Goal: Information Seeking & Learning: Learn about a topic

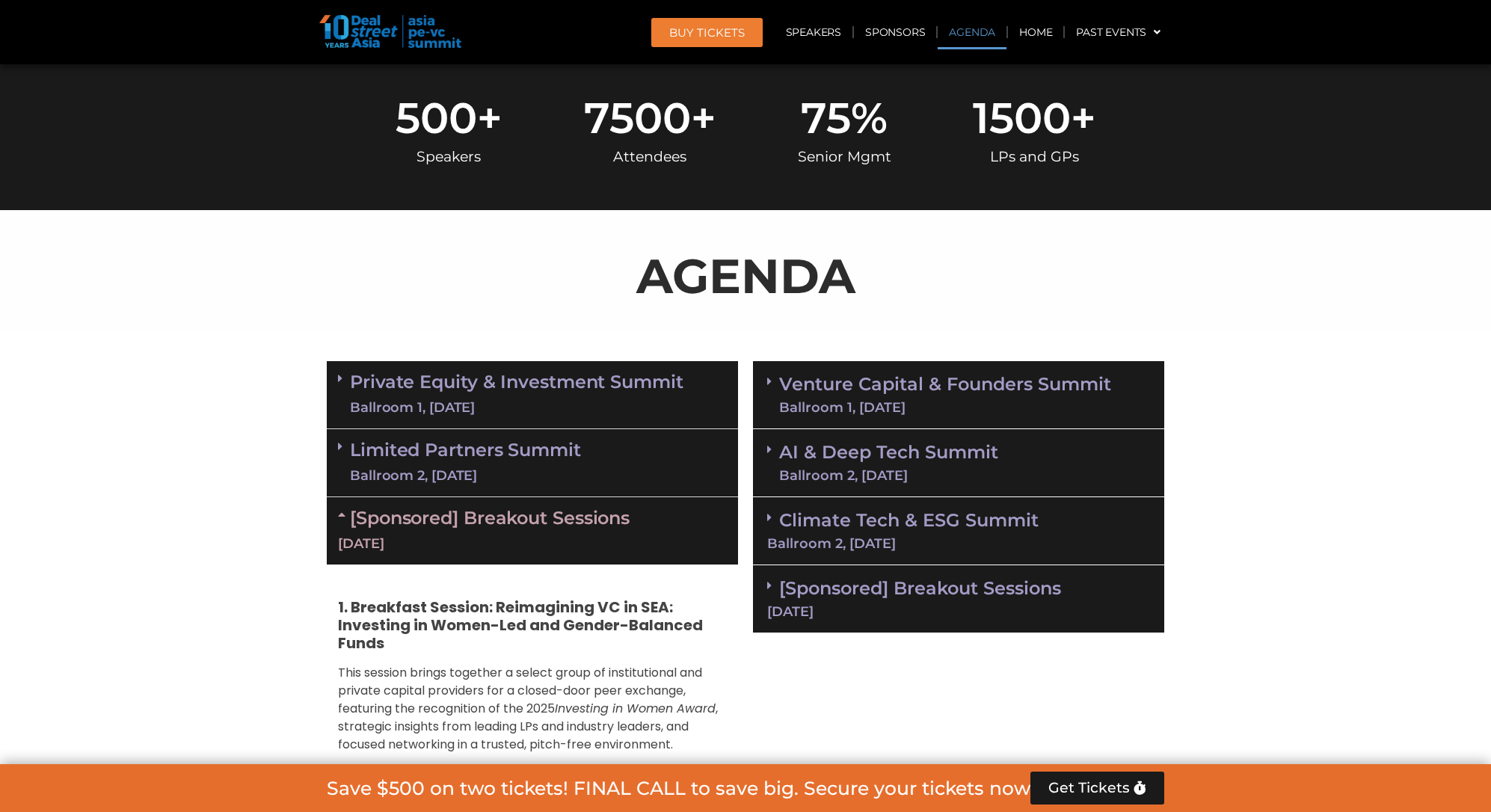
scroll to position [709, 0]
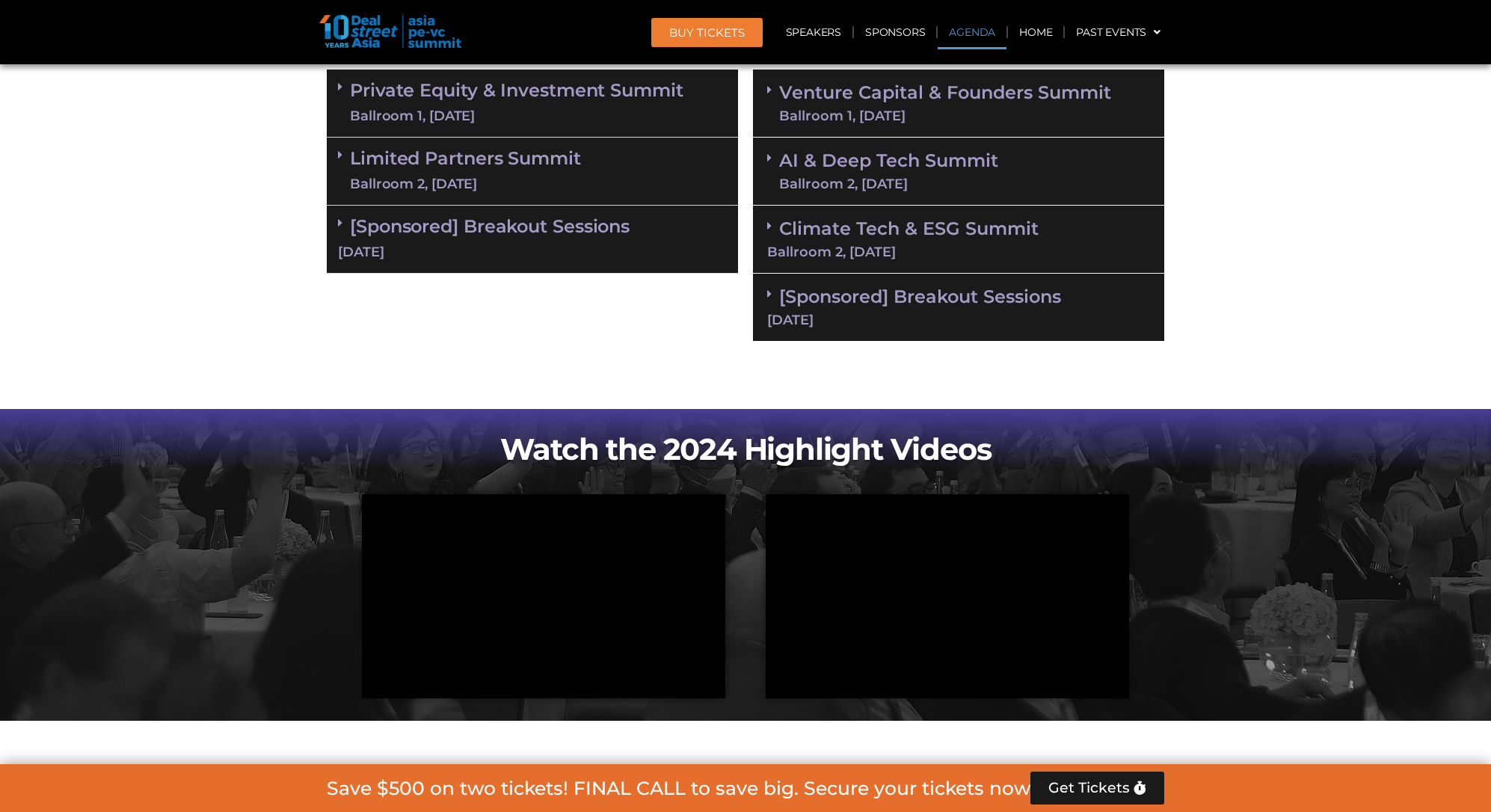
scroll to position [1007, 0]
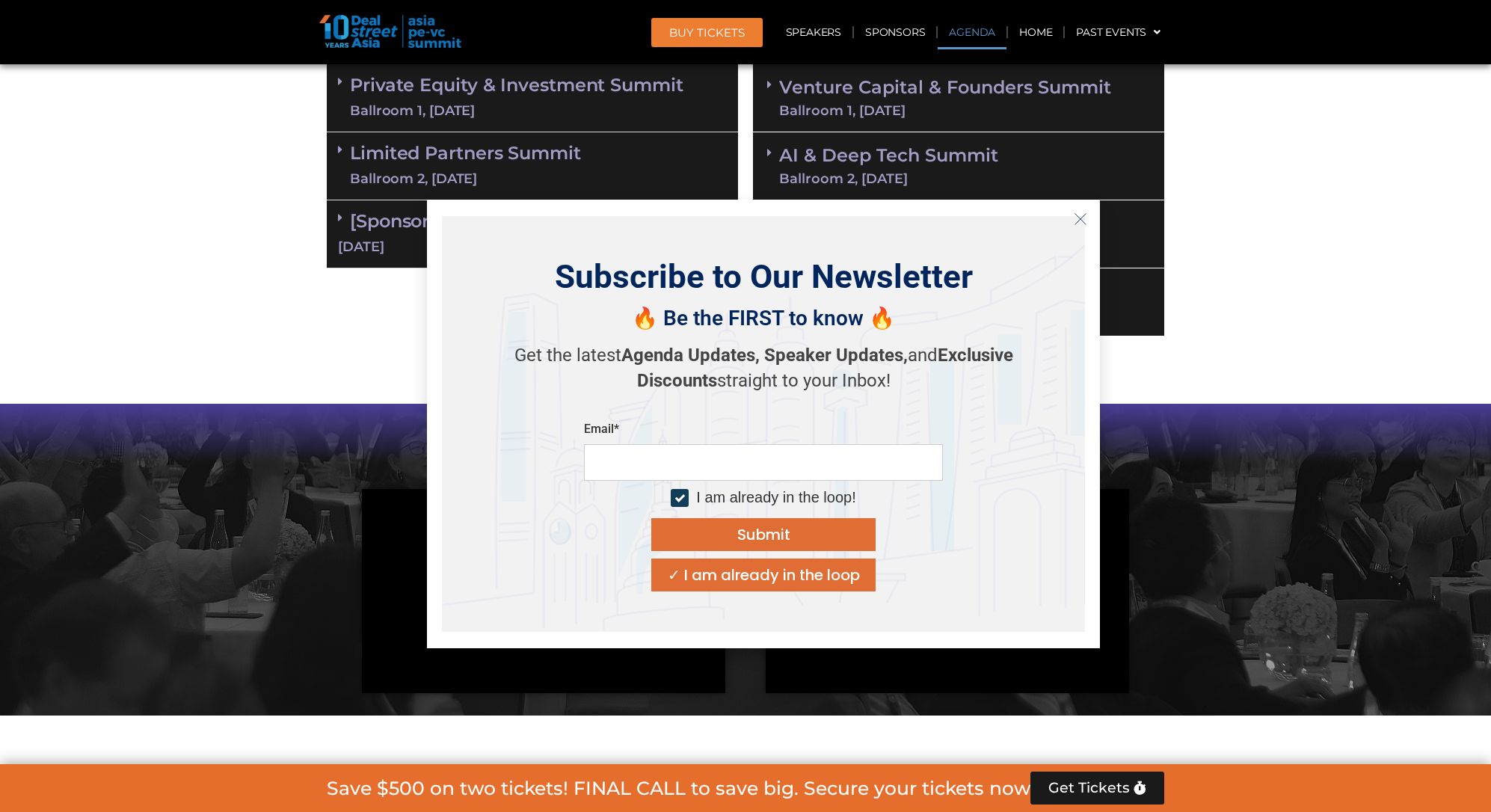
click at [1076, 216] on icon "Close" at bounding box center [1081, 219] width 14 height 14
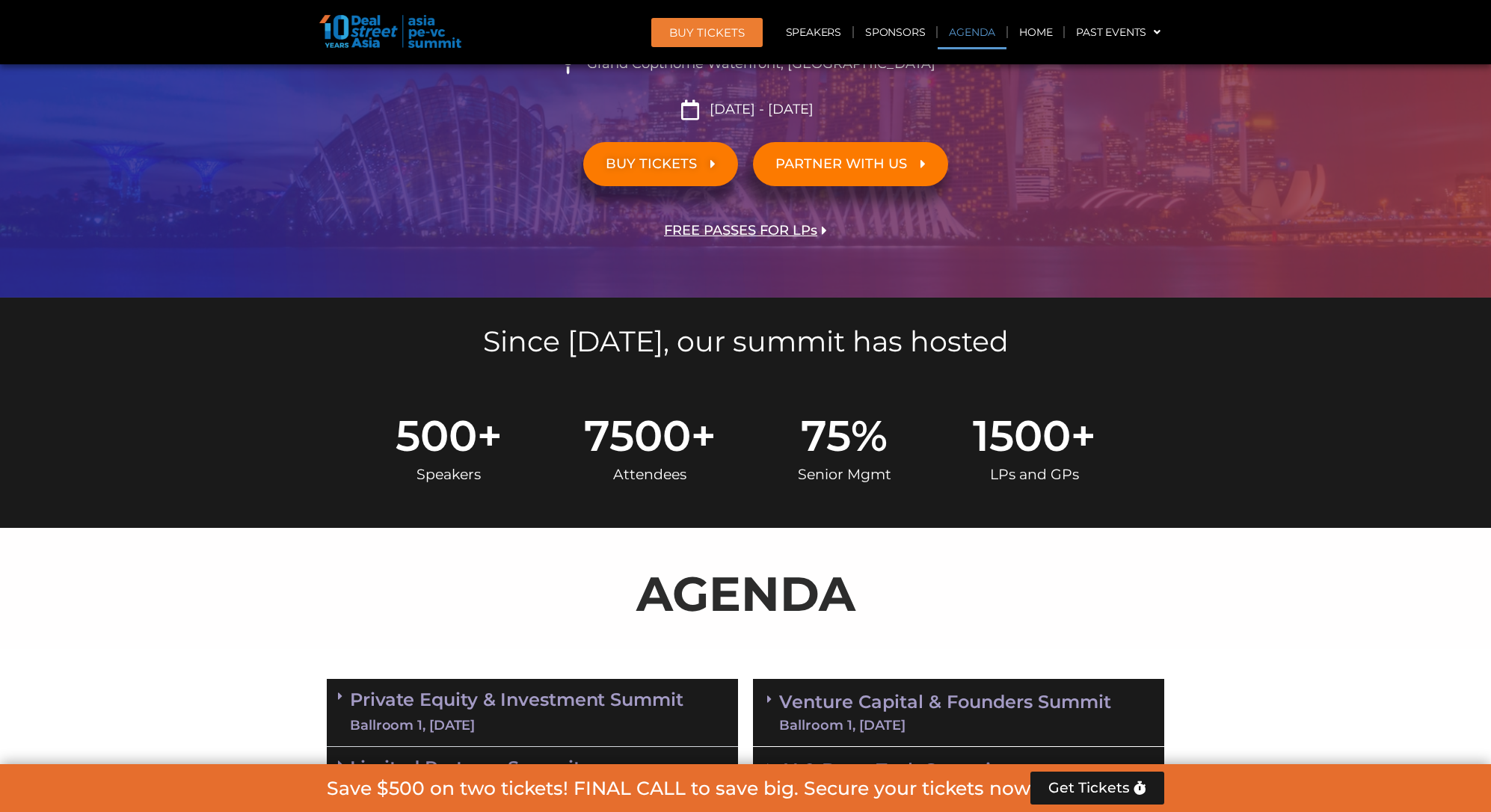
scroll to position [0, 0]
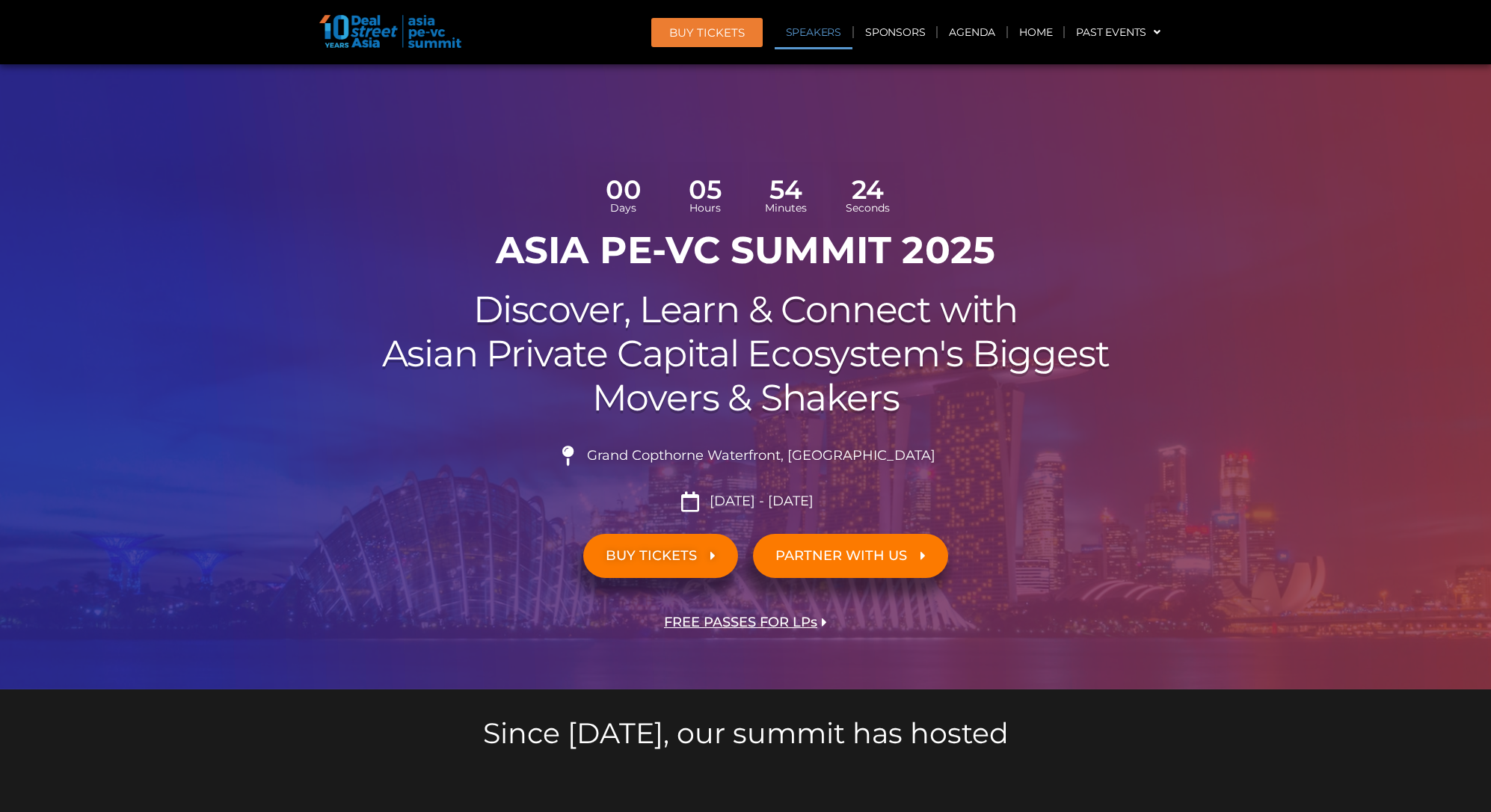
click at [823, 30] on link "Speakers" at bounding box center [814, 32] width 78 height 34
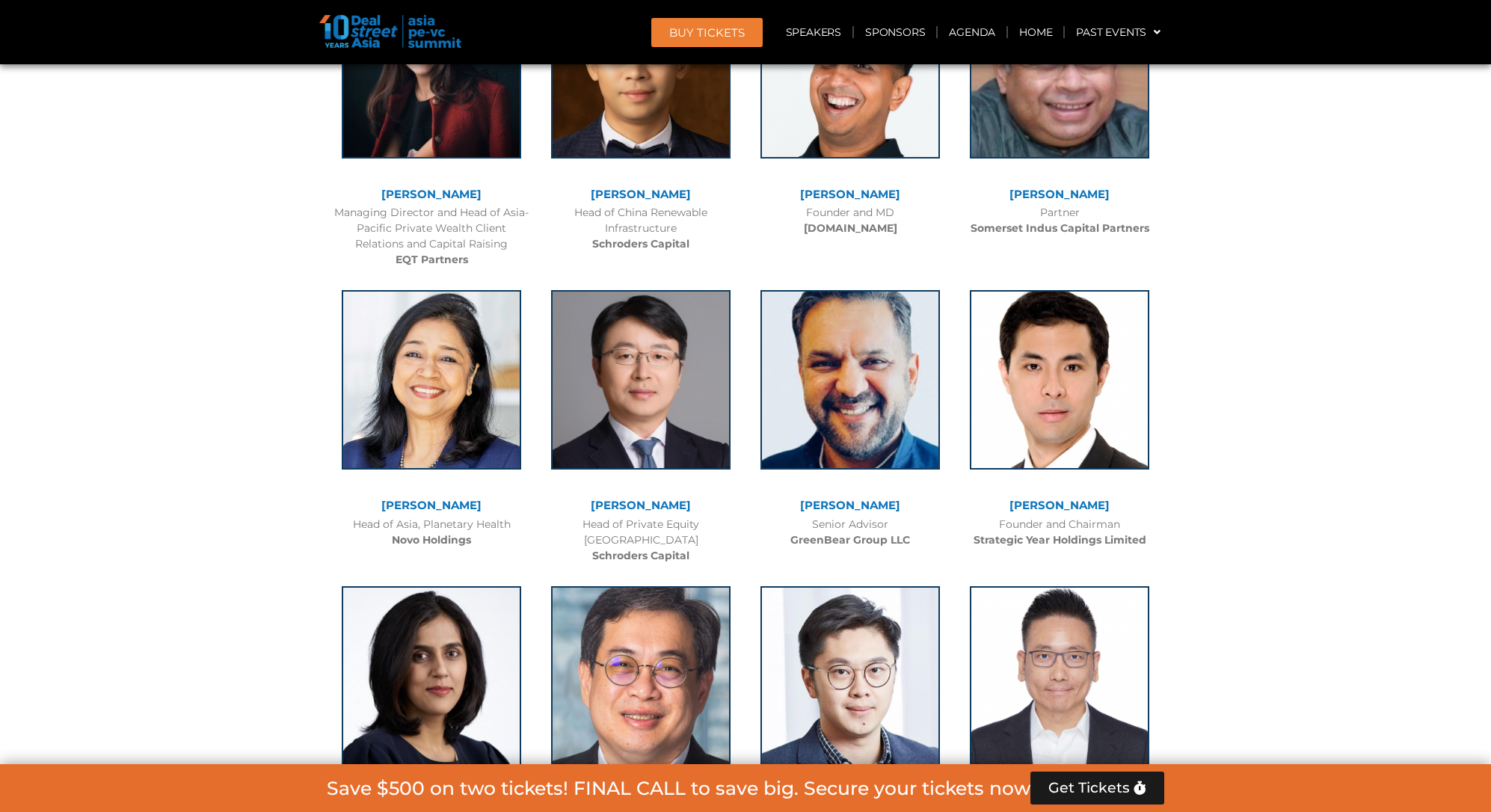
scroll to position [5109, 0]
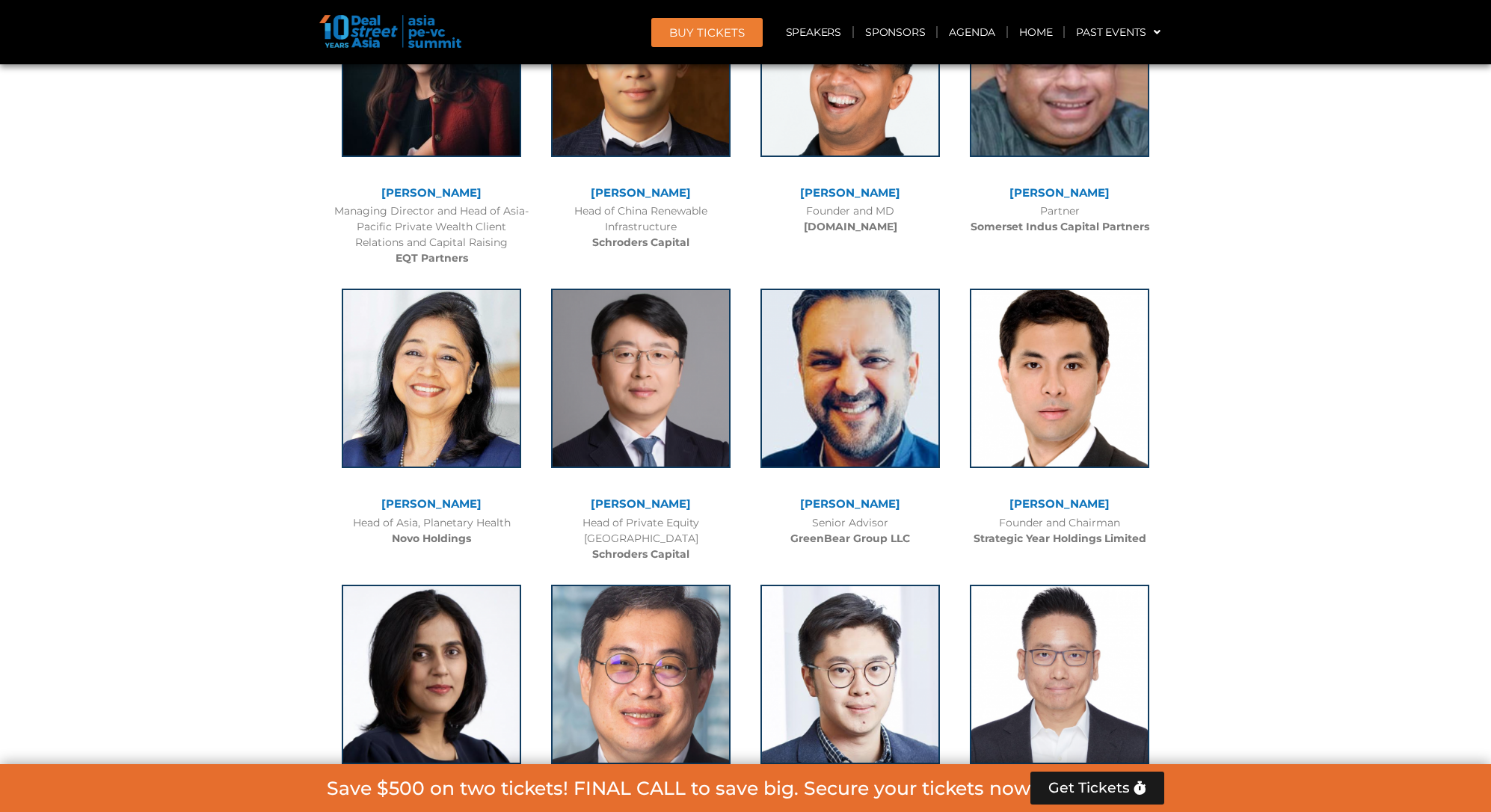
click at [628, 496] on link "[PERSON_NAME]" at bounding box center [641, 503] width 100 height 15
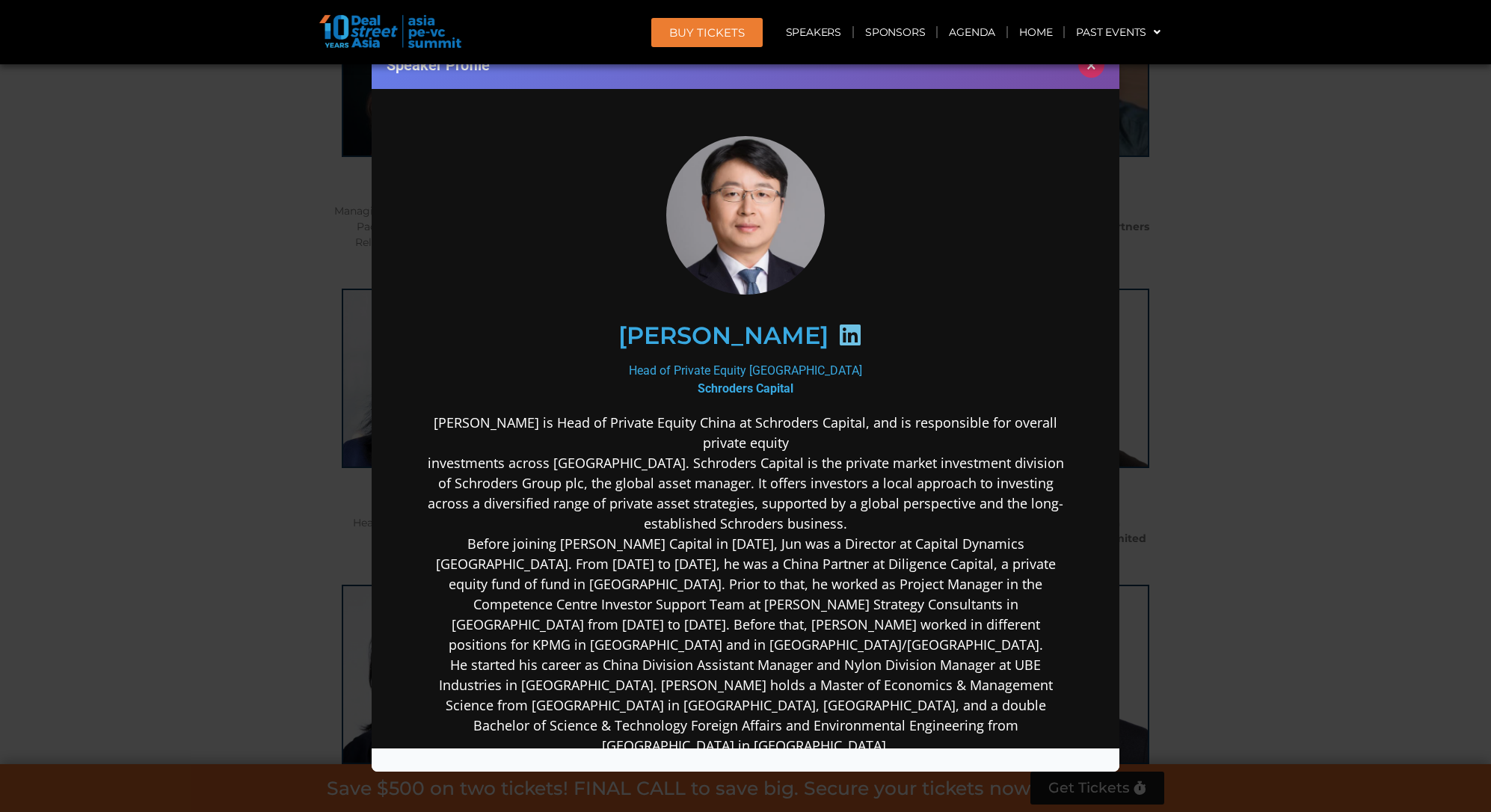
scroll to position [0, 0]
click at [1100, 67] on button "×" at bounding box center [1091, 64] width 26 height 26
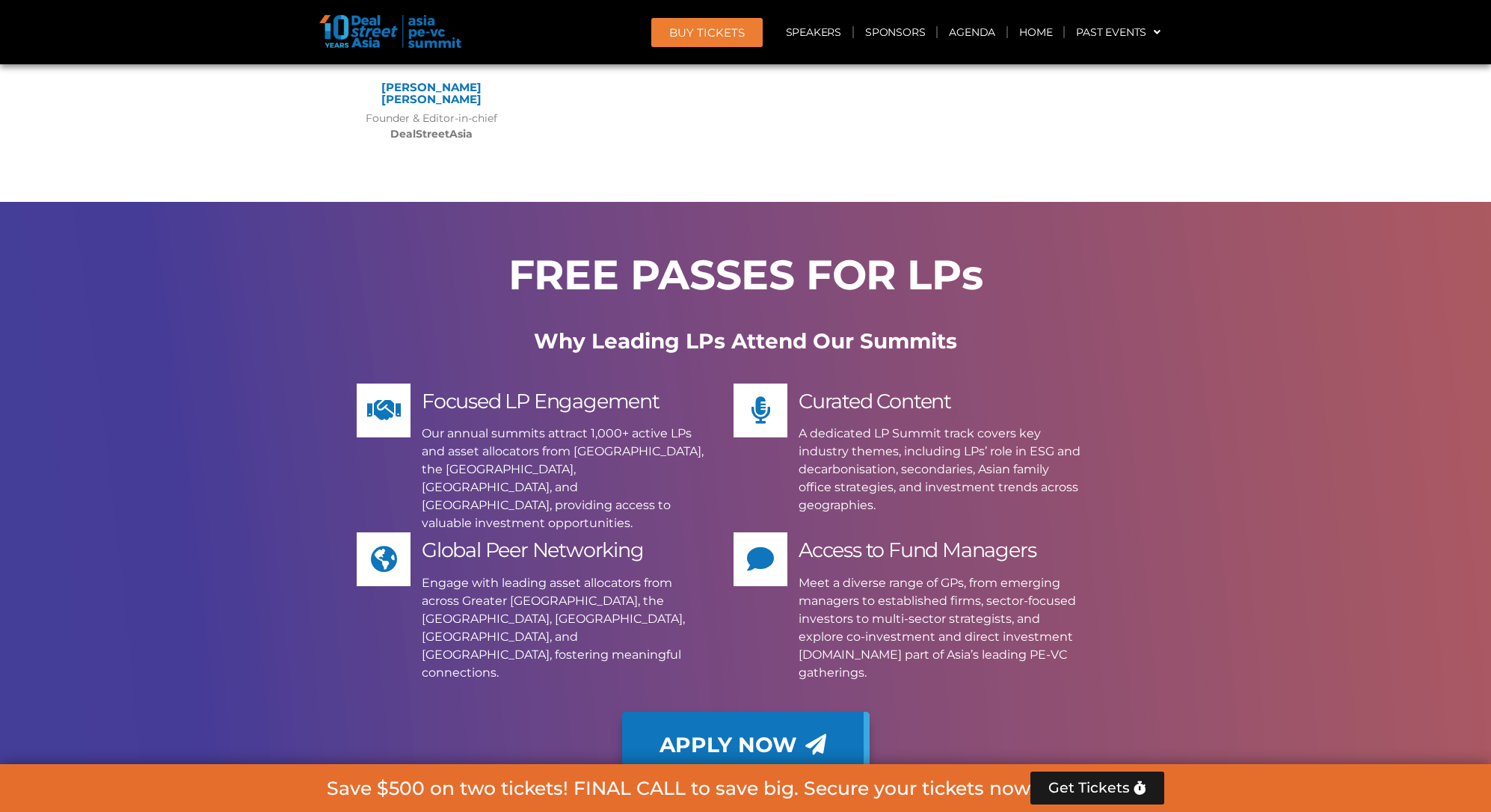
scroll to position [12283, 0]
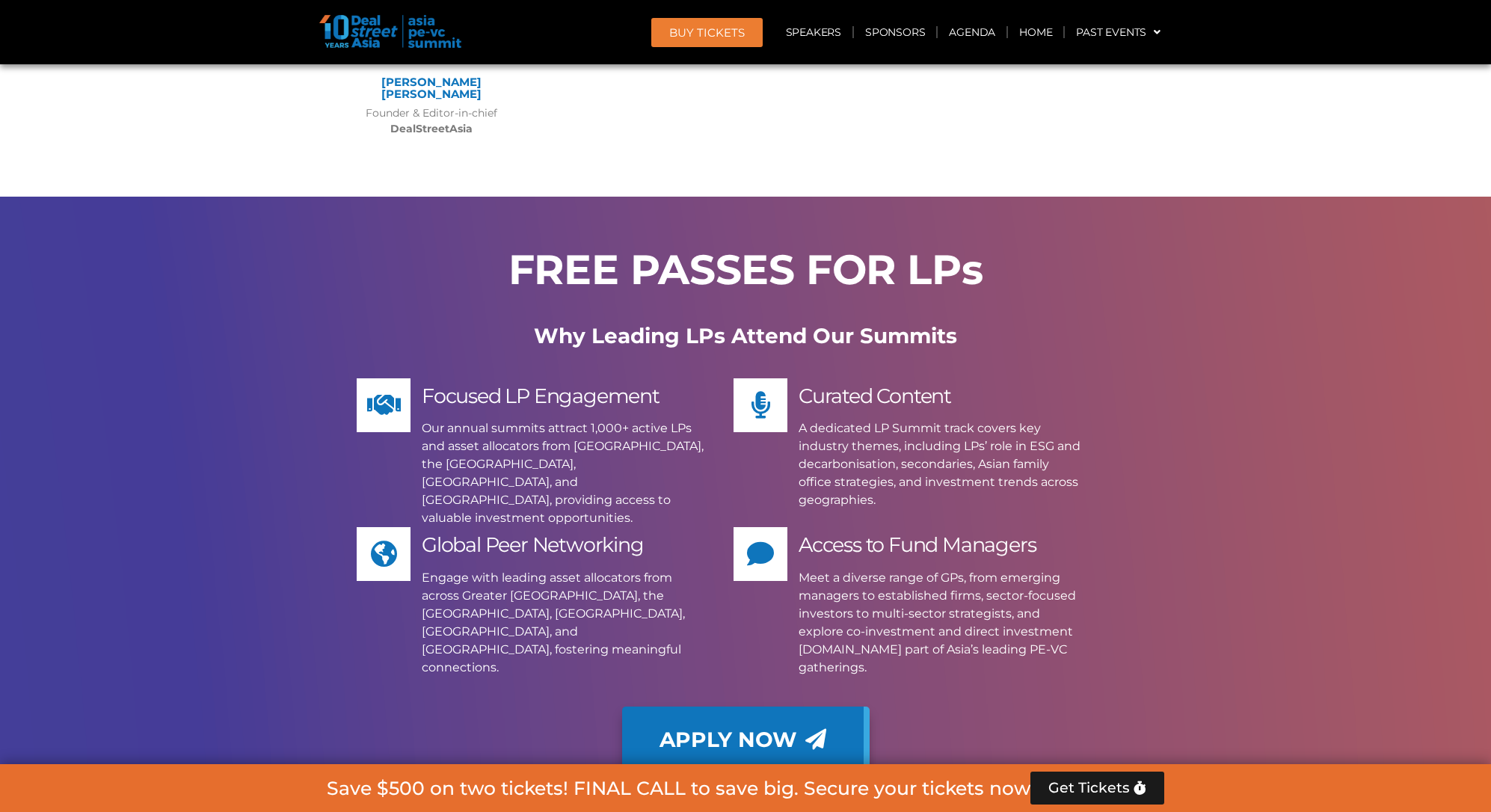
click at [967, 320] on p "Why Leading LPs Attend Our Summits" at bounding box center [746, 336] width 837 height 31
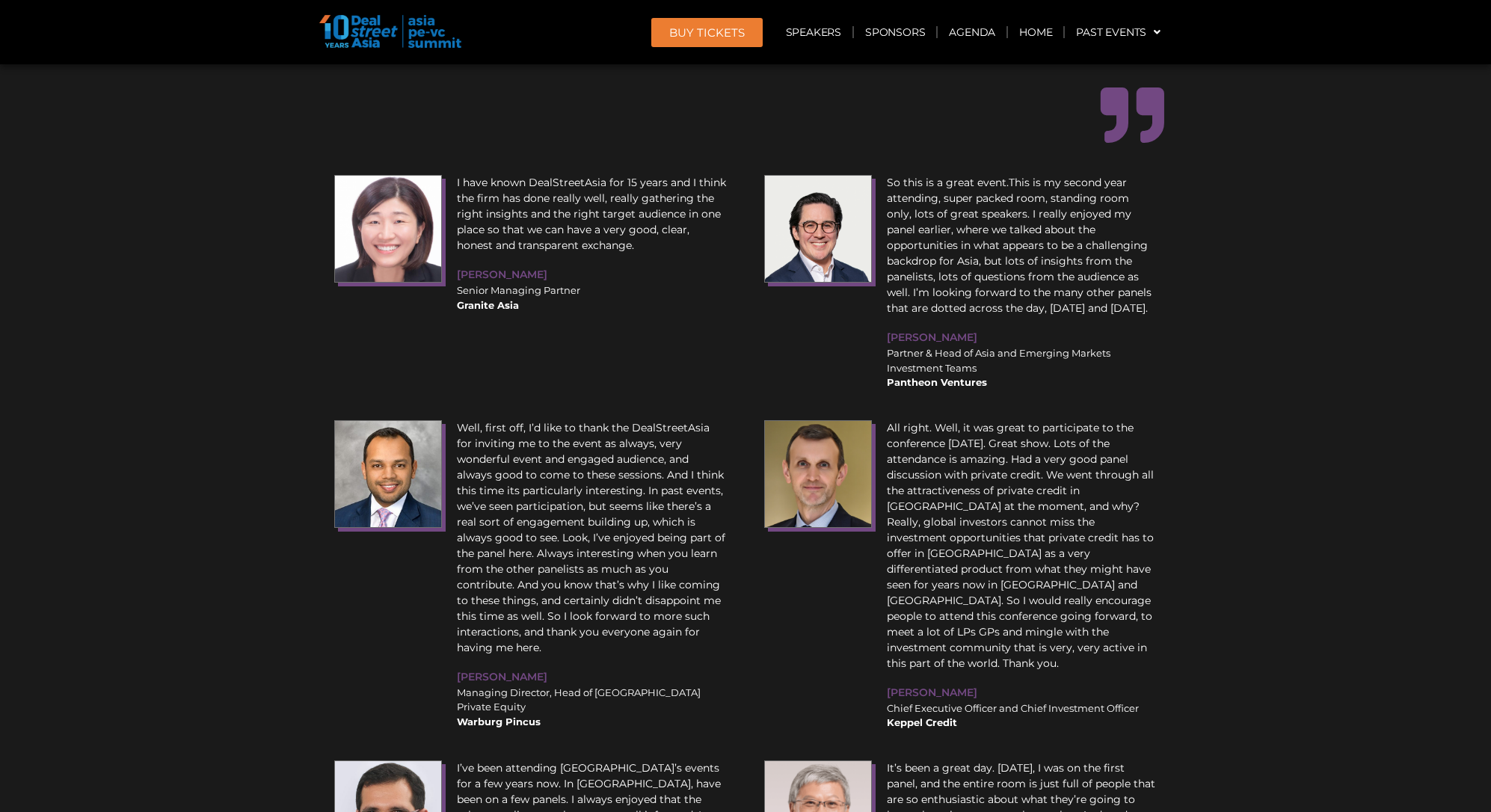
scroll to position [18561, 0]
